Goal: Browse casually: Explore the website without a specific task or goal

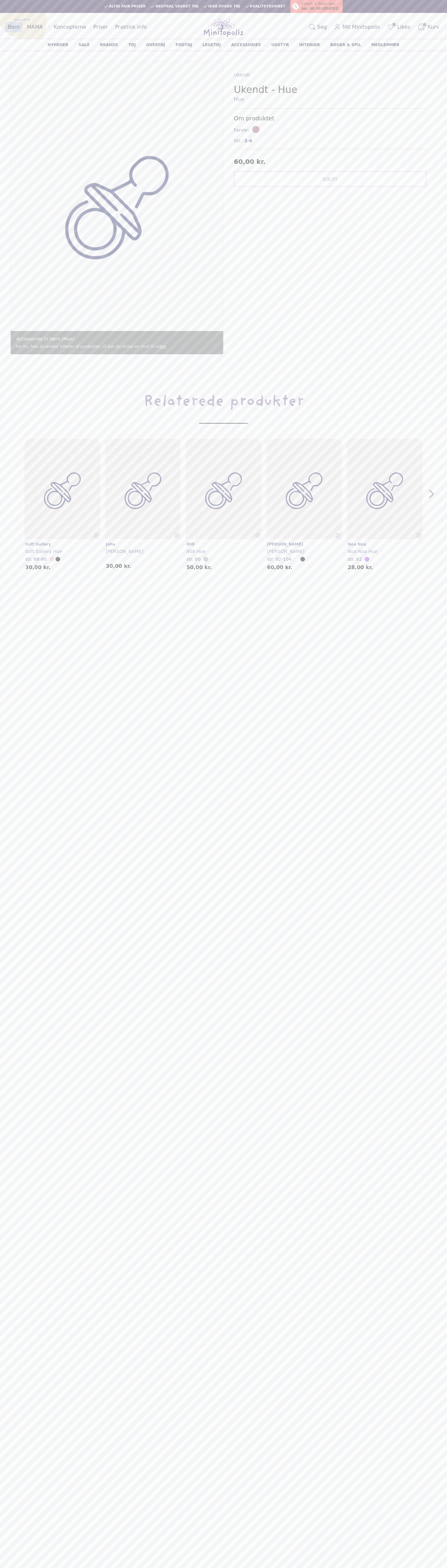
click at [100, 17] on div "Børn MAMA Webshop Koncepterne Priser Praktisk info Events" at bounding box center [77, 27] width 144 height 21
click at [446, 971] on main "Indkøbskurv Søg efter varer Altid fair priser Neutral vasket tøj Ikke-ryger tøj…" at bounding box center [224, 784] width 447 height 1568
click at [303, 1567] on html "Indkøbskurv Søg efter varer Altid fair priser Neutral vasket tøj Ikke-ryger tøj…" at bounding box center [224, 906] width 447 height 1812
click at [27, 740] on main "Indkøbskurv Søg efter varer Altid fair priser Neutral vasket tøj Ikke-ryger tøj…" at bounding box center [224, 784] width 447 height 1568
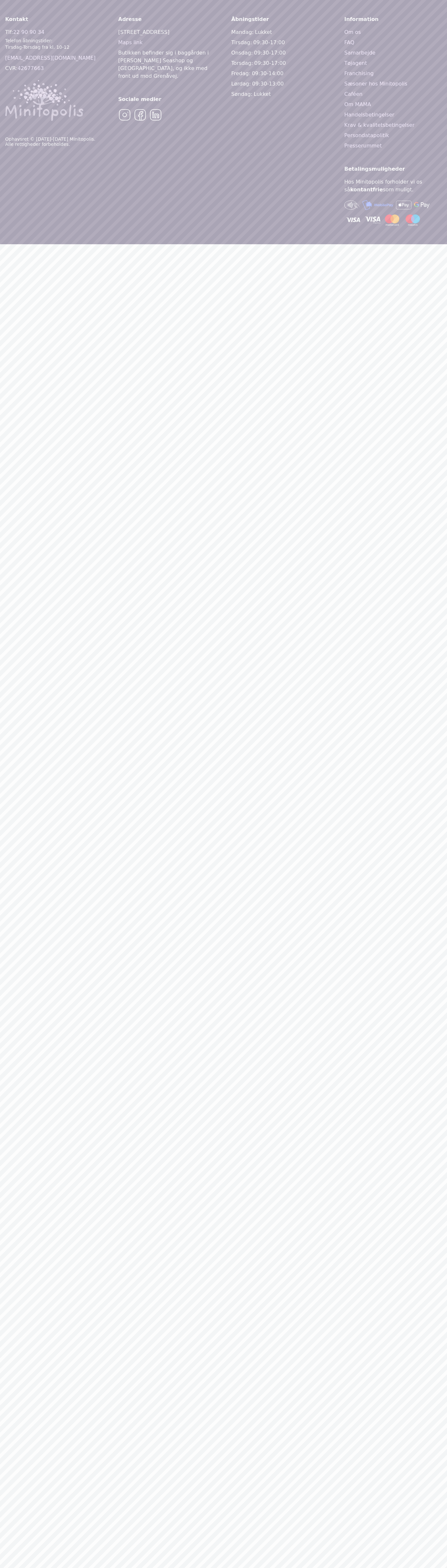
click at [255, 43] on span "09:30-17:00" at bounding box center [269, 43] width 32 height 6
click at [393, 136] on link "Persondatapolitik" at bounding box center [393, 135] width 97 height 8
click at [125, 108] on img at bounding box center [124, 114] width 13 height 13
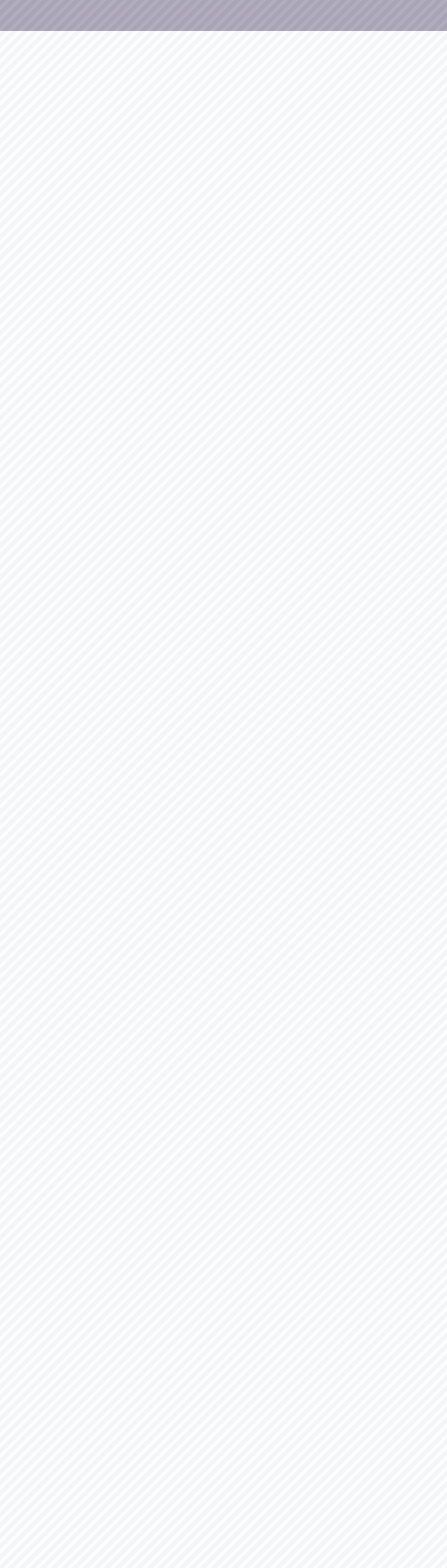
click at [41, 3] on div at bounding box center [224, 15] width 447 height 31
click at [436, 31] on html at bounding box center [224, 15] width 447 height 31
click at [172, 31] on html at bounding box center [224, 15] width 447 height 31
click at [26, 31] on html at bounding box center [224, 15] width 447 height 31
